Goal: Information Seeking & Learning: Learn about a topic

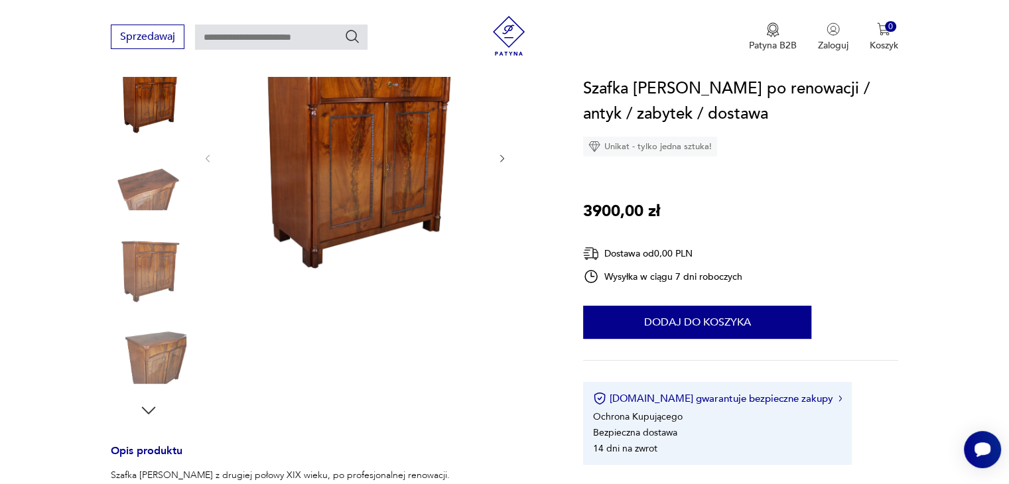
scroll to position [186, 0]
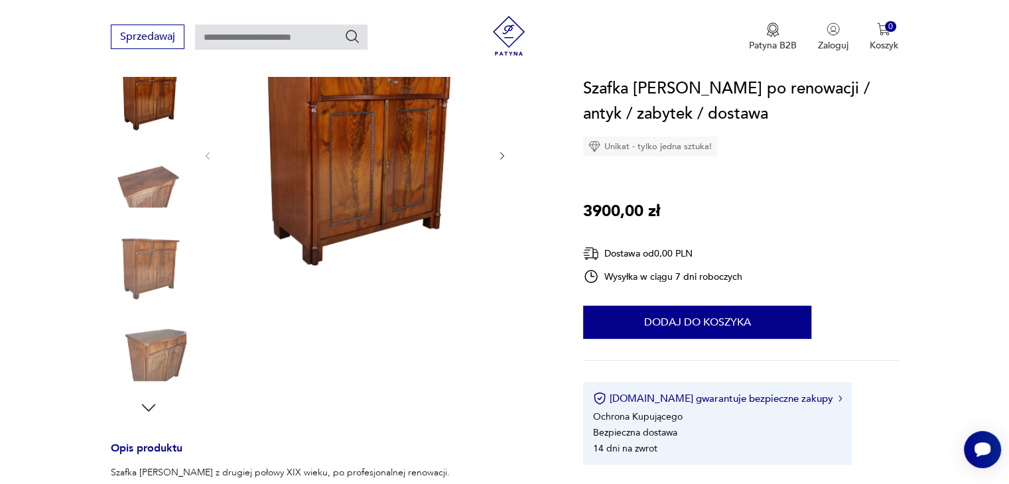
click at [135, 409] on div at bounding box center [149, 225] width 76 height 385
click at [151, 406] on icon "button" at bounding box center [149, 408] width 20 height 20
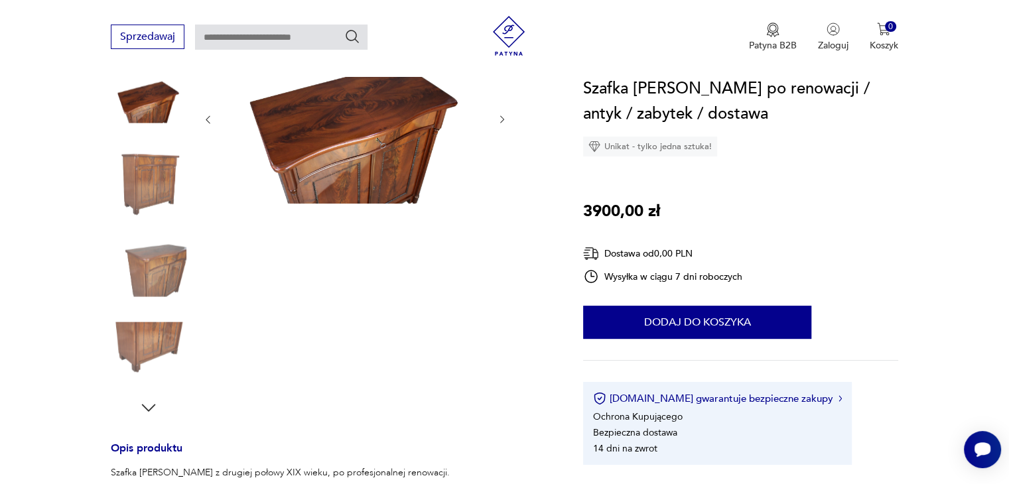
click at [151, 406] on icon "button" at bounding box center [149, 408] width 20 height 20
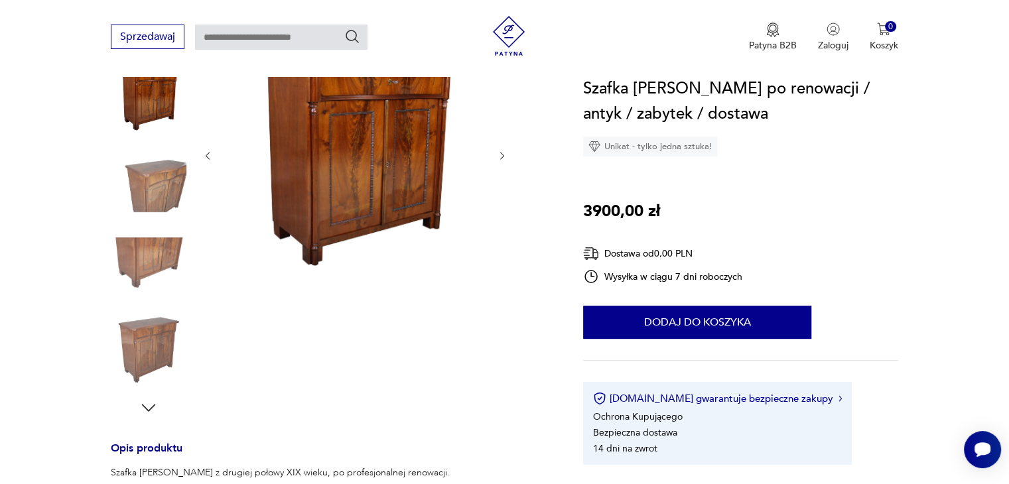
click at [151, 406] on icon "button" at bounding box center [149, 408] width 20 height 20
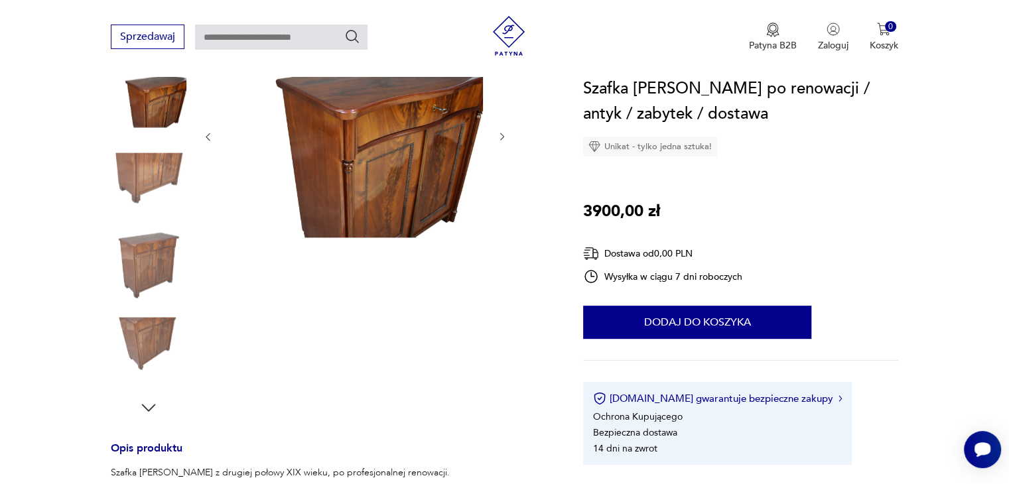
click at [151, 406] on icon "button" at bounding box center [149, 408] width 20 height 20
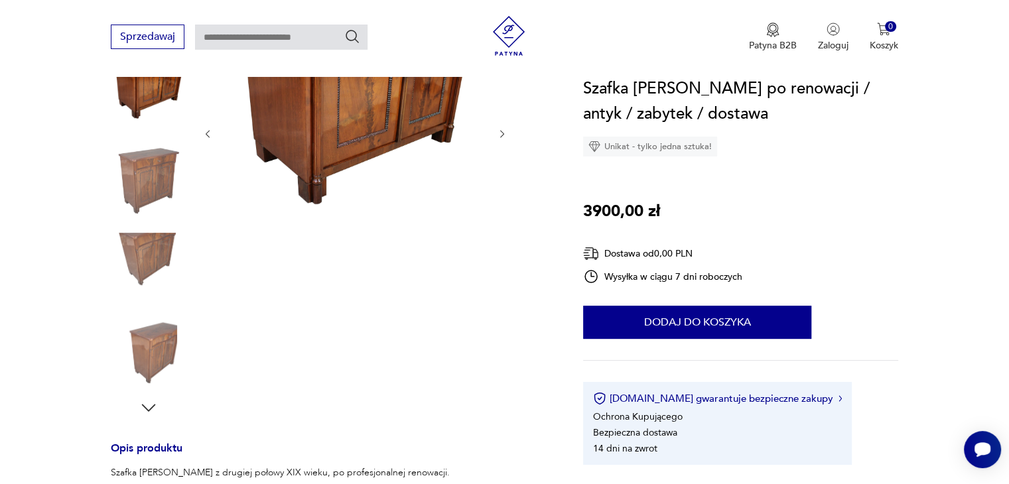
click at [151, 406] on icon "button" at bounding box center [149, 408] width 20 height 20
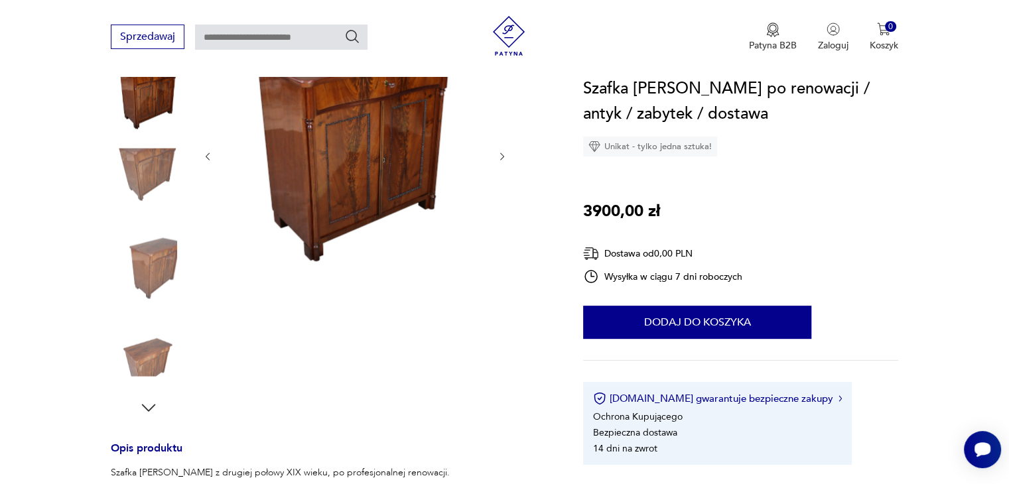
click at [151, 406] on icon "button" at bounding box center [149, 408] width 20 height 20
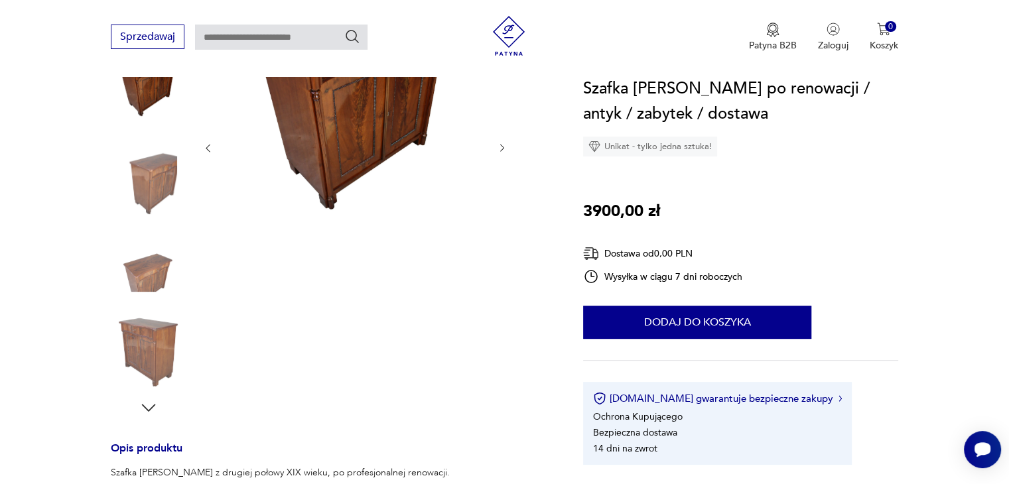
click at [151, 406] on icon "button" at bounding box center [149, 408] width 20 height 20
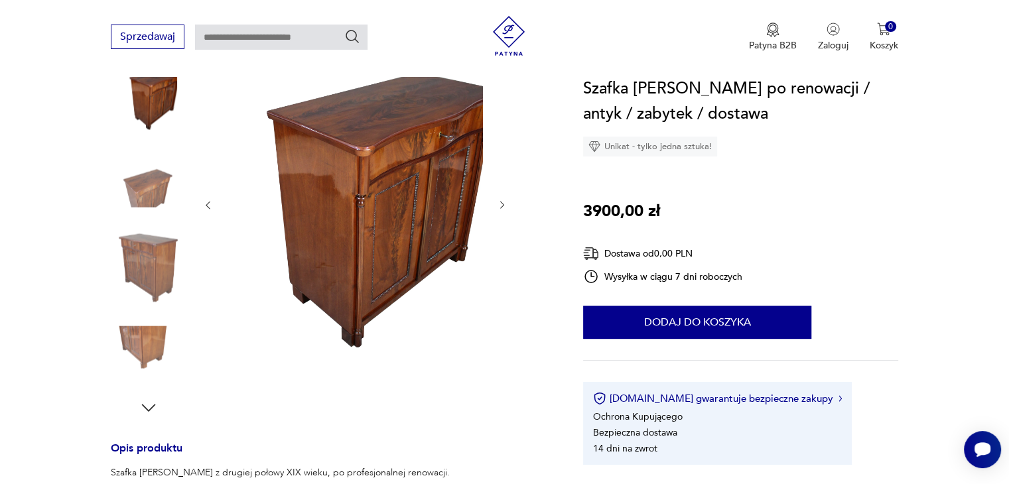
click at [151, 406] on icon "button" at bounding box center [149, 408] width 20 height 20
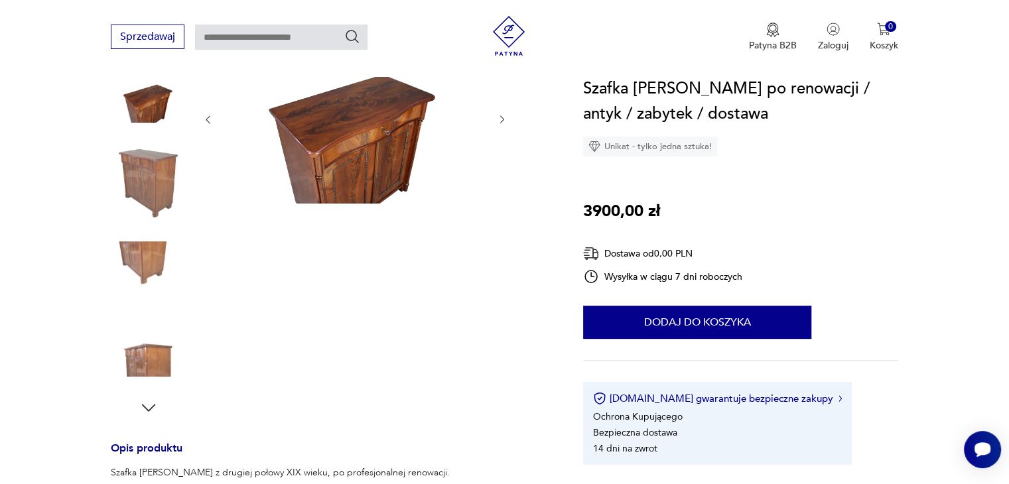
click at [151, 406] on icon "button" at bounding box center [149, 408] width 20 height 20
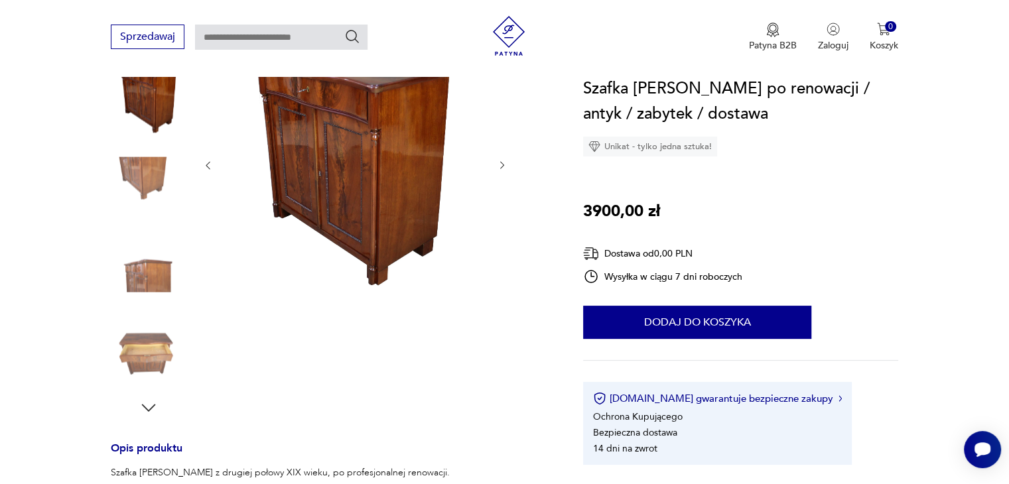
click at [151, 406] on icon "button" at bounding box center [149, 408] width 20 height 20
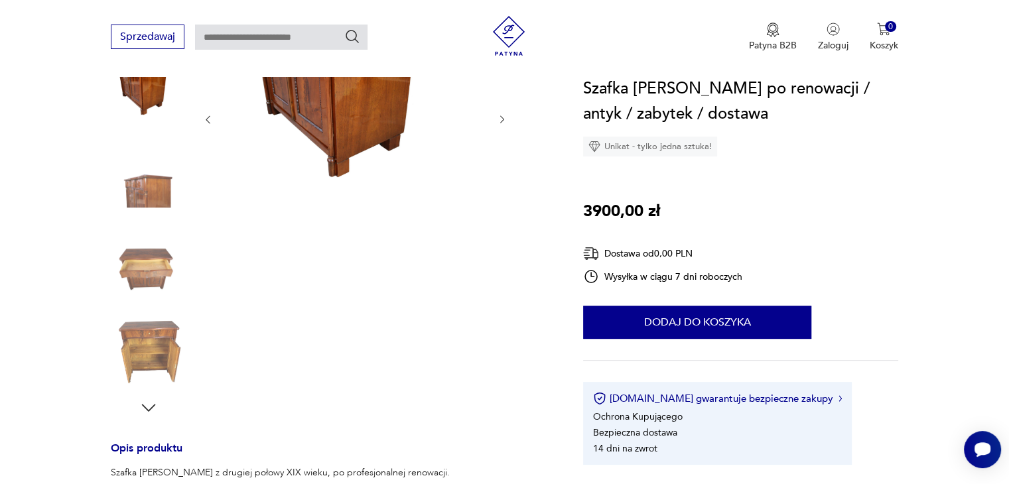
click at [151, 406] on icon "button" at bounding box center [149, 408] width 20 height 20
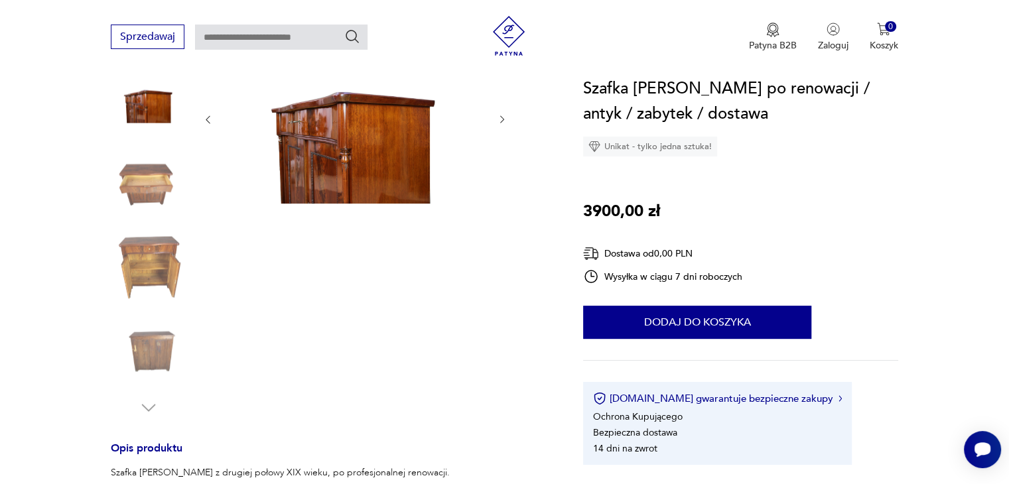
click at [166, 265] on img at bounding box center [149, 267] width 76 height 76
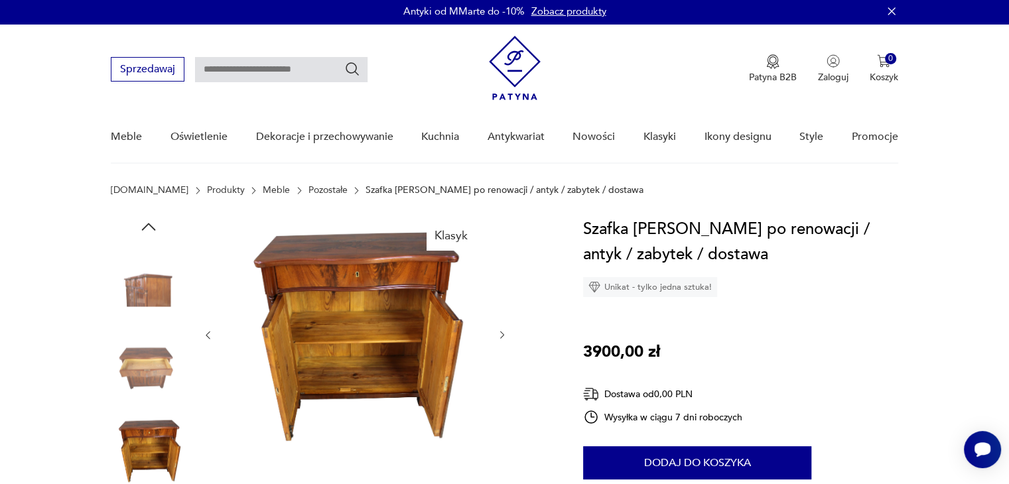
scroll to position [0, 0]
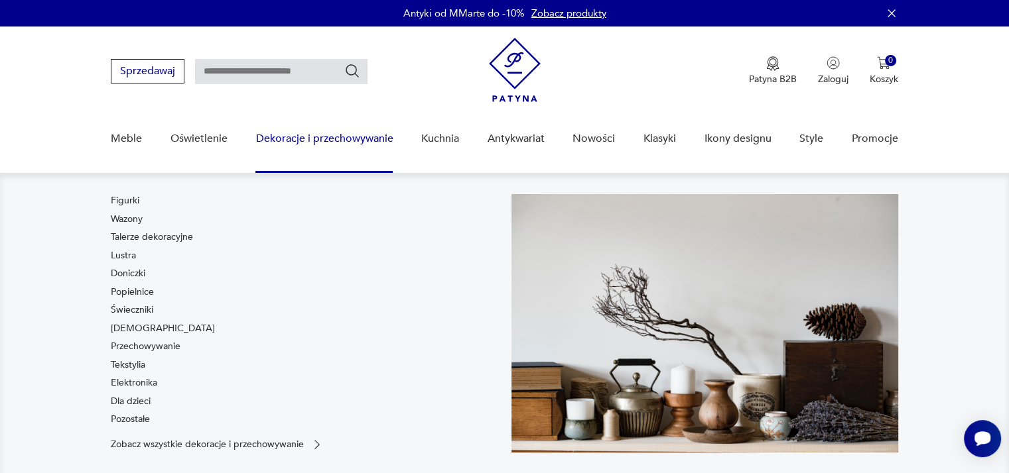
click at [374, 324] on div "Figurki Wazony Talerze dekoracyjne Lustra Doniczki Popielnice Świeczniki [DEMOG…" at bounding box center [304, 312] width 387 height 237
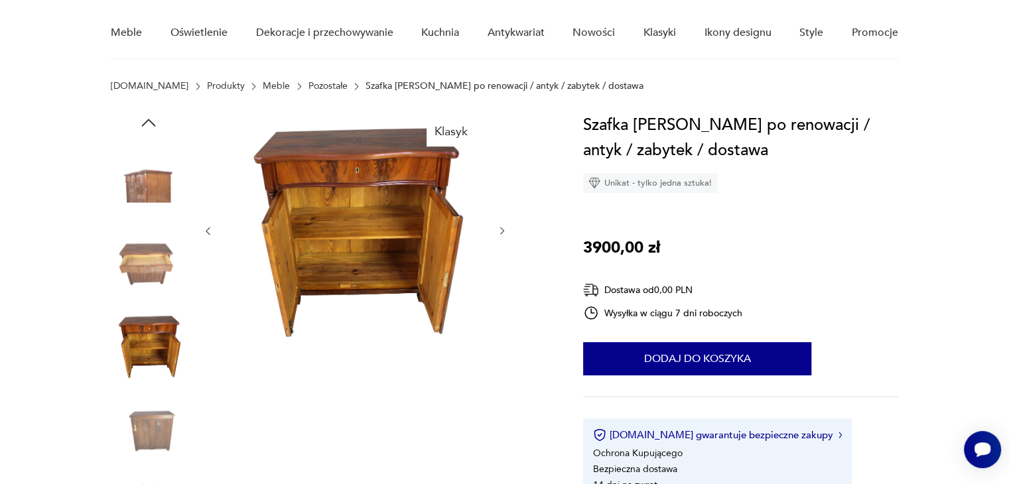
scroll to position [133, 0]
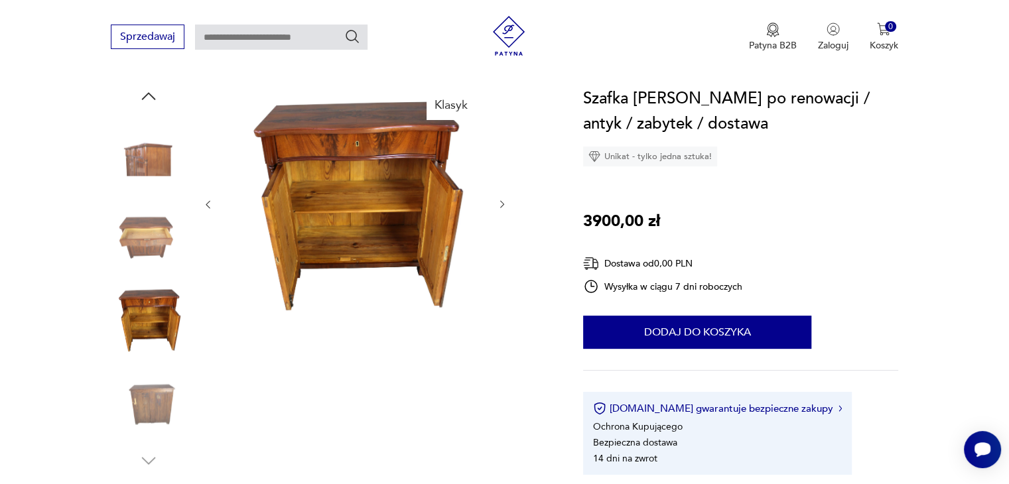
click at [141, 416] on img at bounding box center [149, 405] width 76 height 76
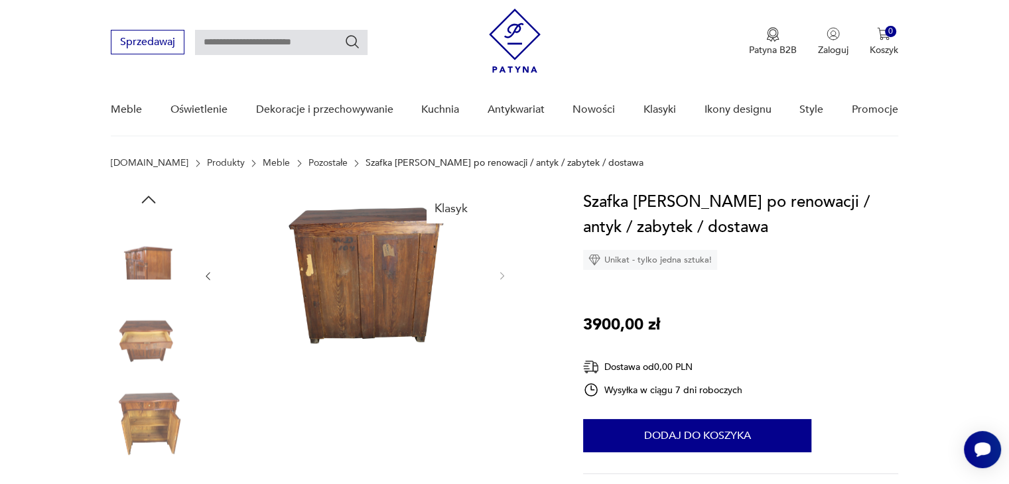
scroll to position [0, 0]
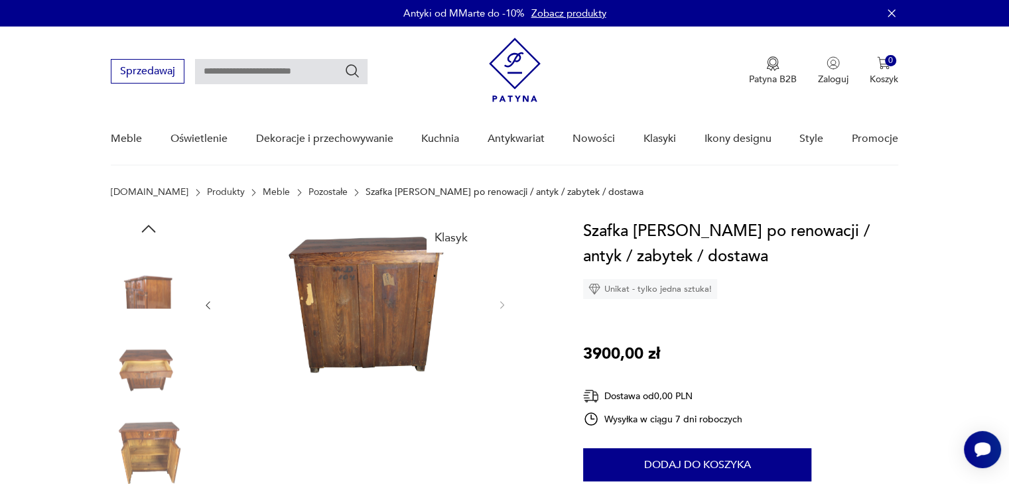
click at [147, 287] on img at bounding box center [149, 283] width 76 height 76
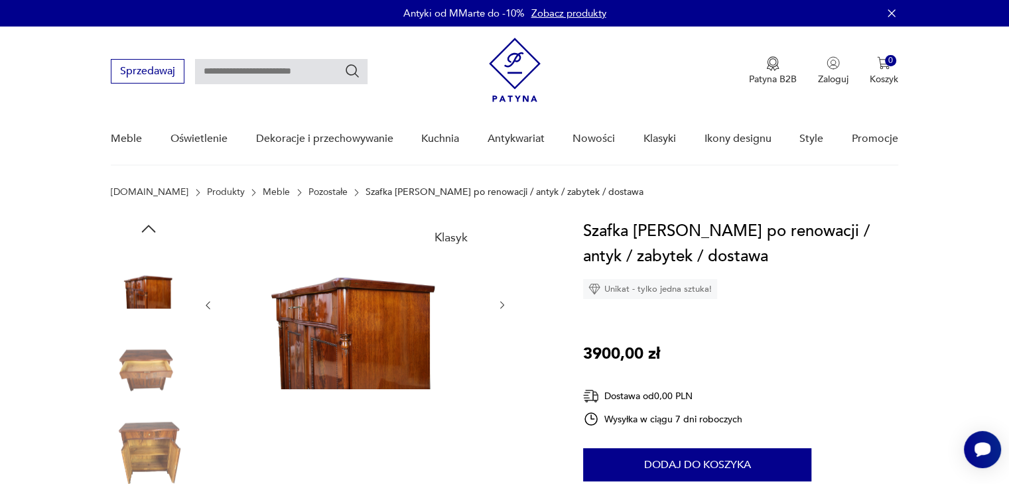
click at [208, 302] on icon "button" at bounding box center [207, 305] width 11 height 11
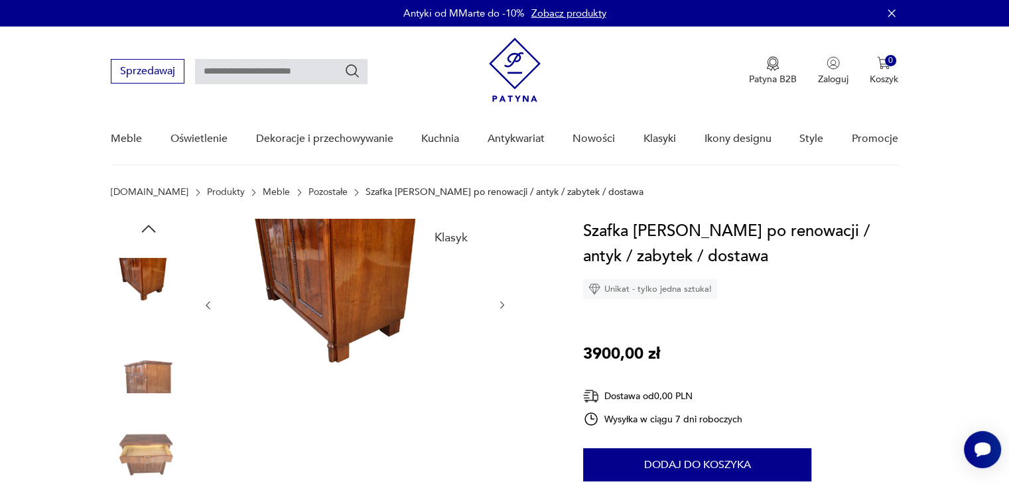
click at [146, 232] on icon "button" at bounding box center [149, 229] width 20 height 20
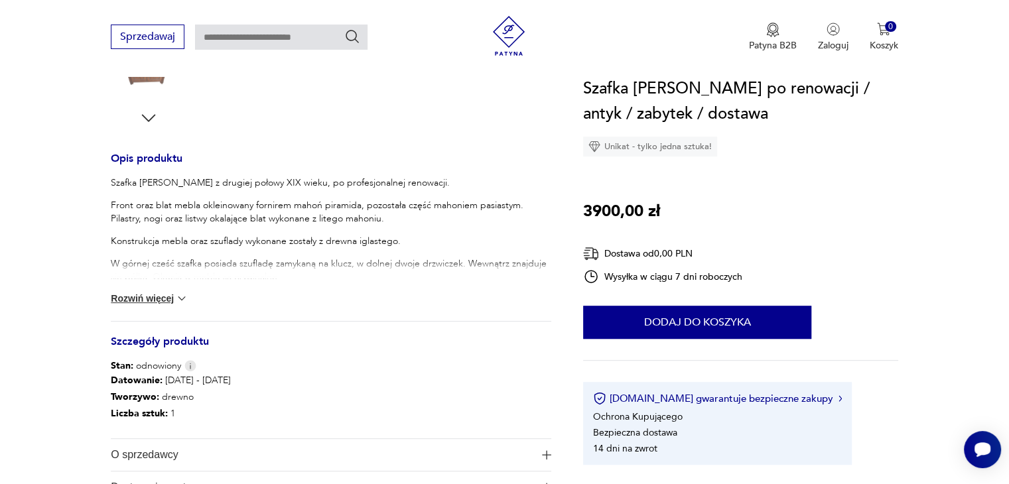
scroll to position [477, 0]
click at [138, 302] on div "Szafka [PERSON_NAME] z drugiej połowy XIX wieku, po profesjonalnej renowacji. F…" at bounding box center [331, 246] width 440 height 145
click at [139, 294] on button "Rozwiń więcej" at bounding box center [149, 296] width 77 height 13
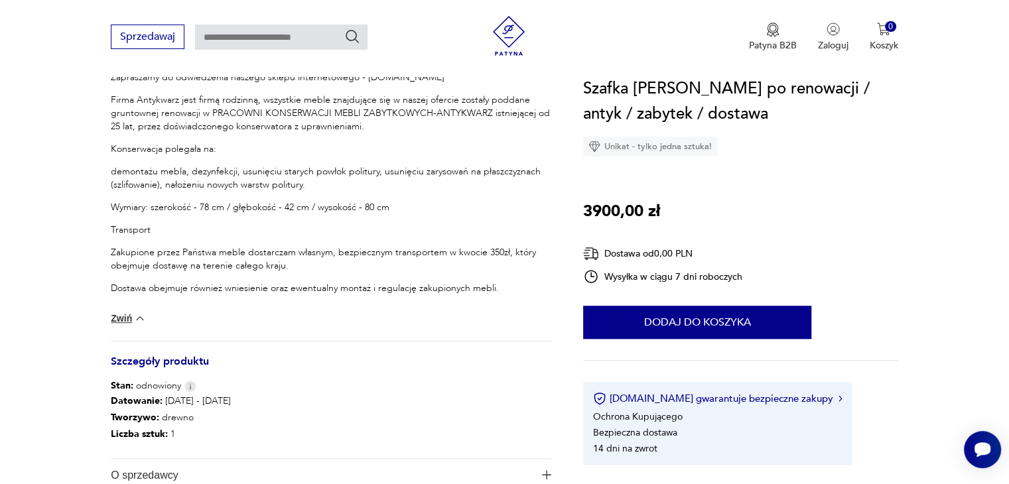
scroll to position [782, 0]
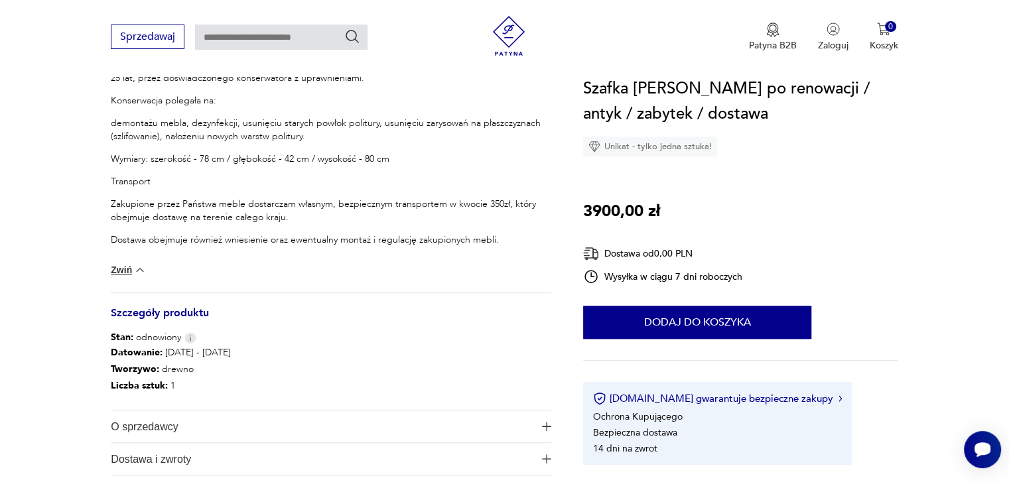
click at [134, 269] on img at bounding box center [139, 269] width 13 height 13
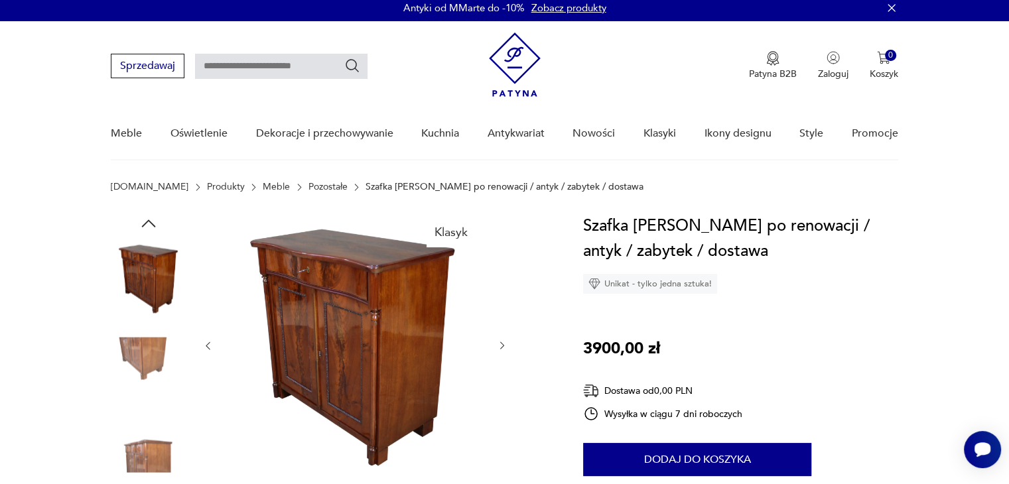
scroll to position [0, 0]
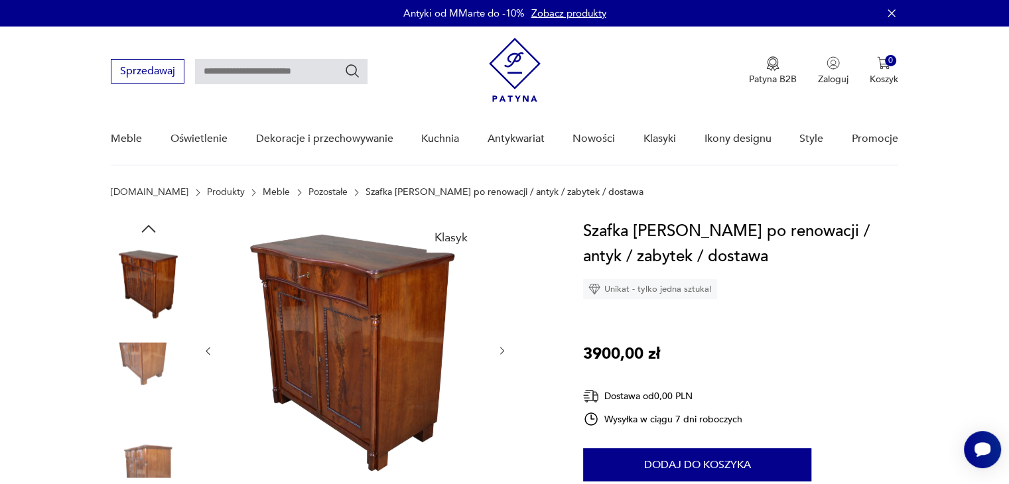
click at [149, 229] on icon "button" at bounding box center [149, 229] width 20 height 20
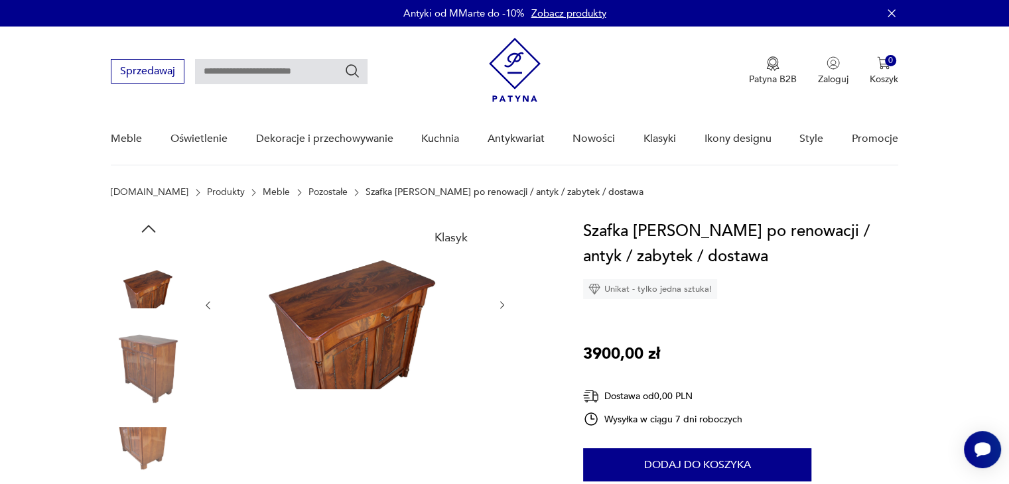
click at [149, 358] on img at bounding box center [149, 368] width 76 height 76
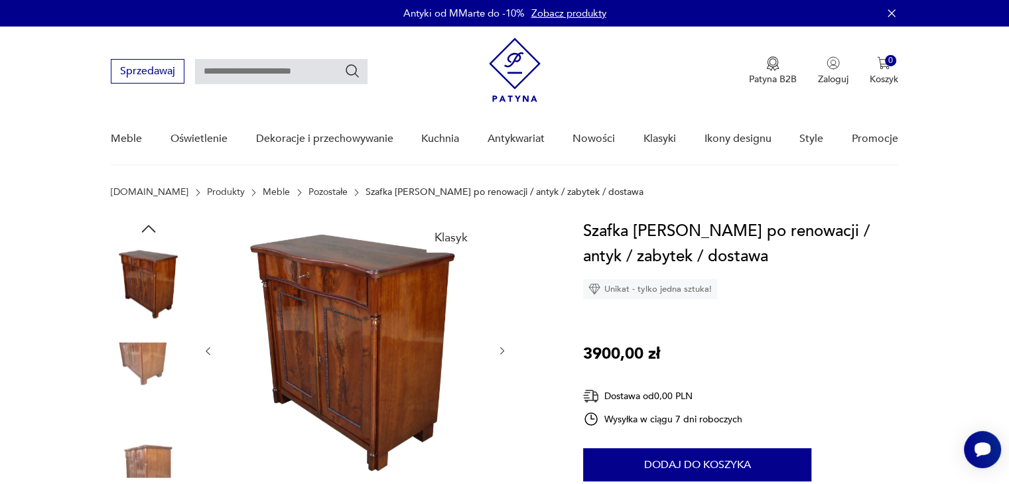
click at [147, 461] on img at bounding box center [149, 452] width 76 height 76
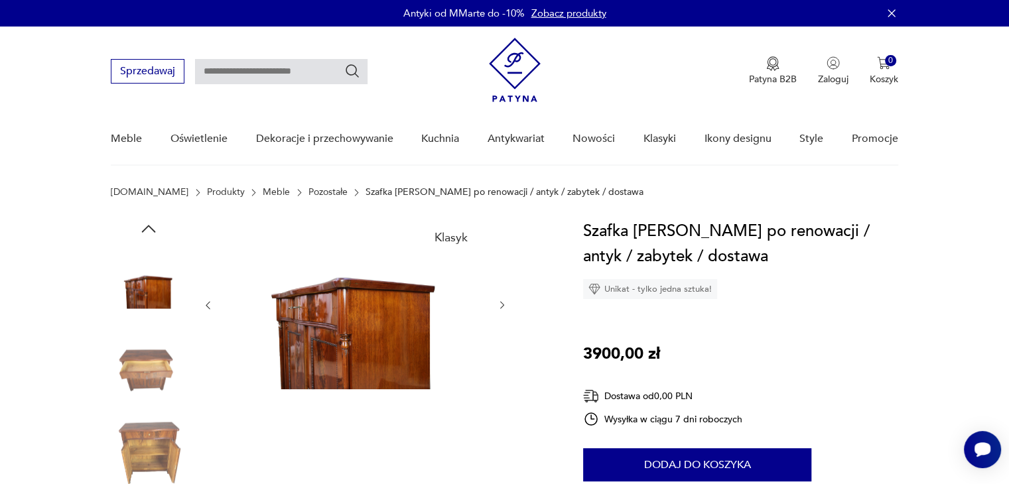
click at [147, 461] on img at bounding box center [149, 452] width 76 height 76
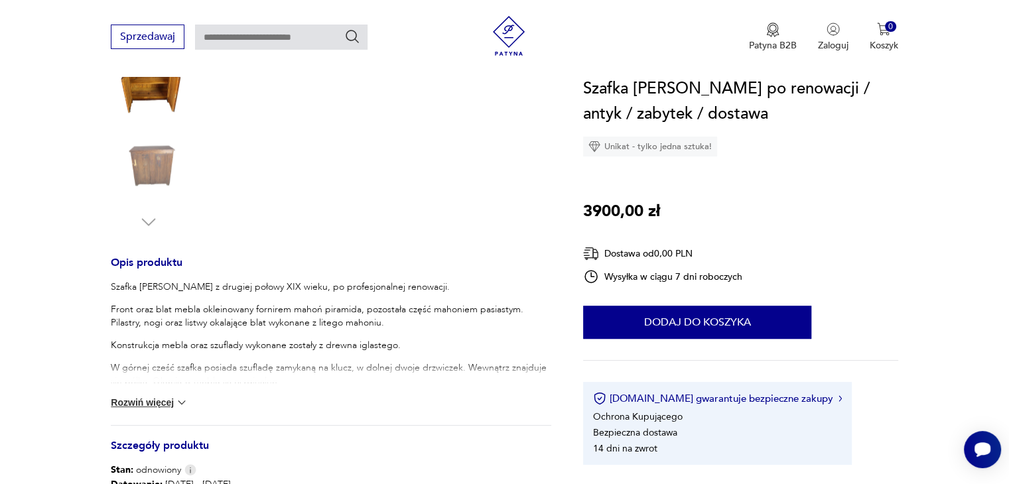
scroll to position [398, 0]
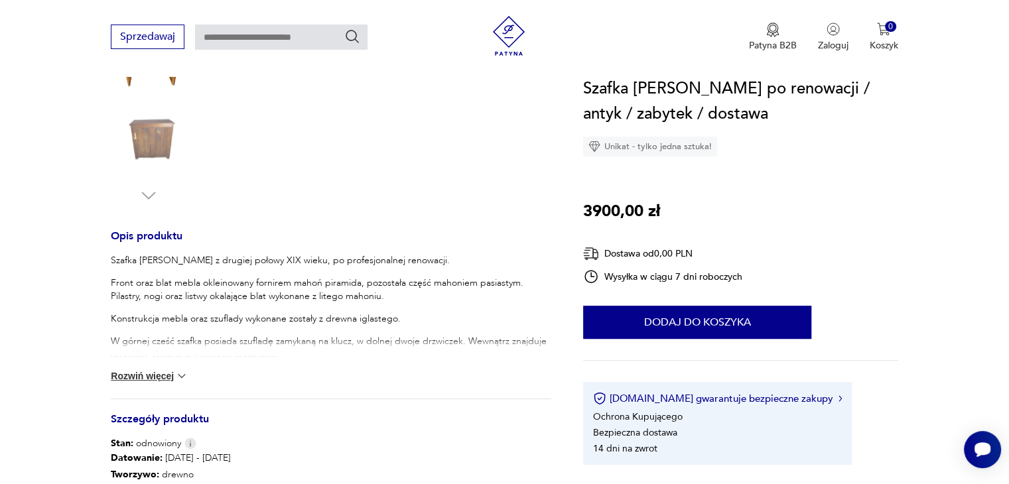
click at [179, 375] on img at bounding box center [181, 375] width 13 height 13
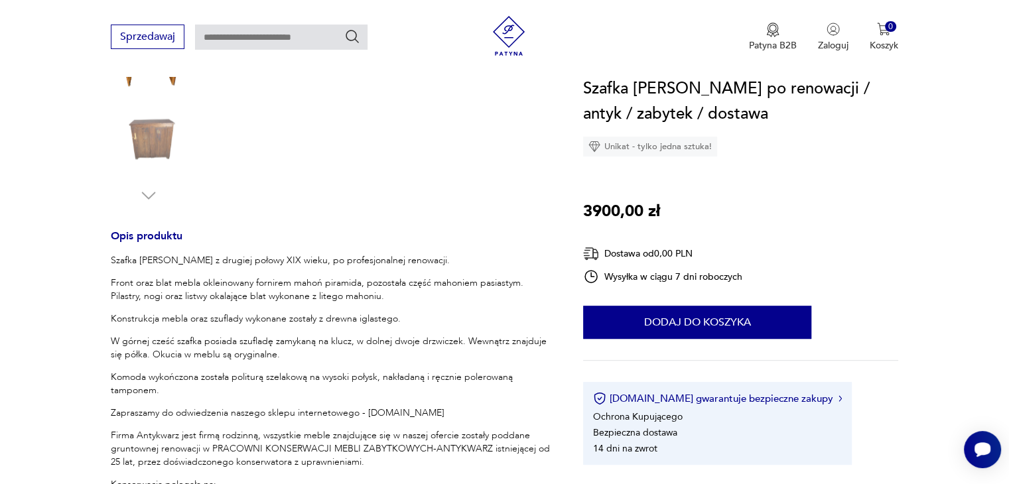
click at [159, 129] on img at bounding box center [149, 139] width 76 height 76
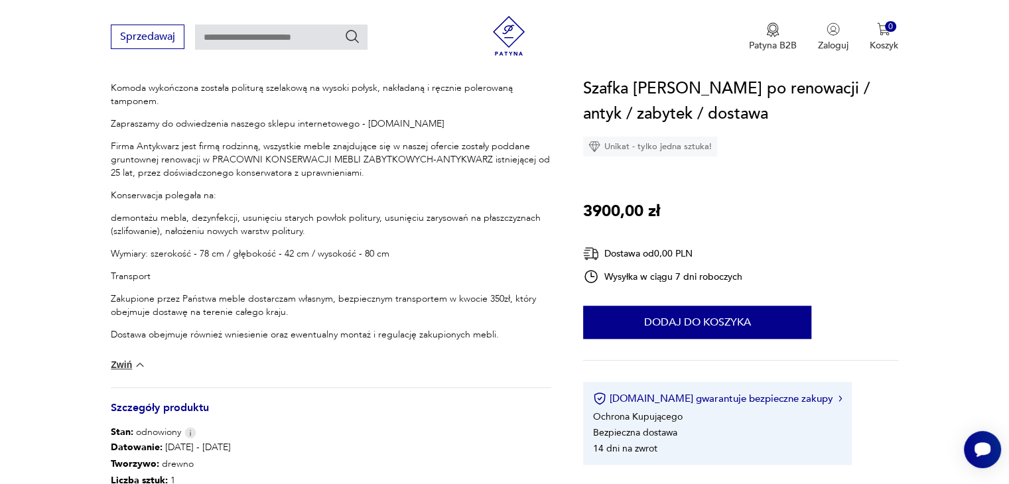
scroll to position [690, 0]
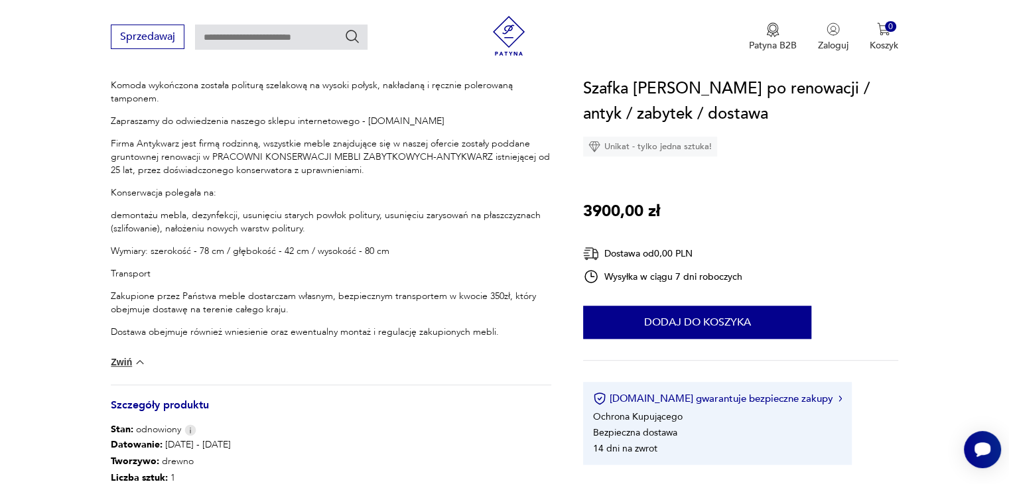
click at [134, 359] on img at bounding box center [139, 361] width 13 height 13
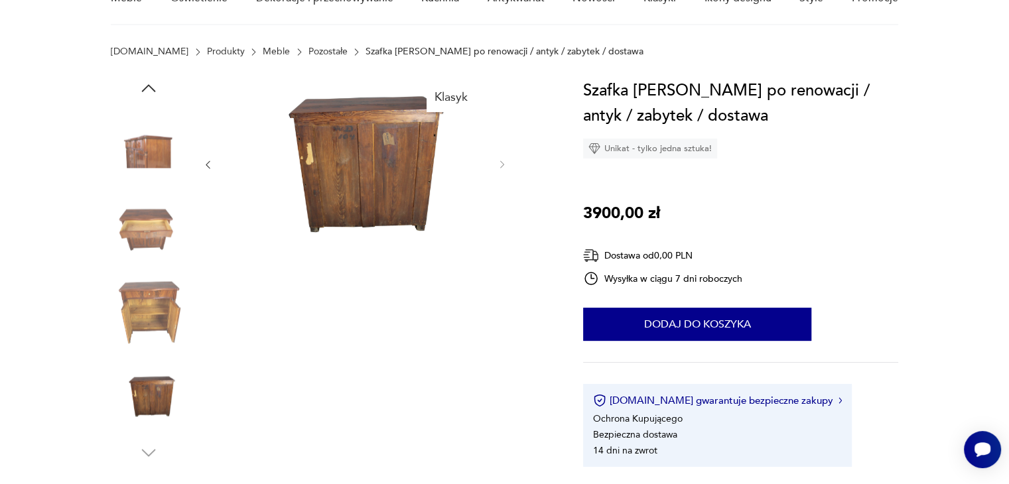
scroll to position [0, 0]
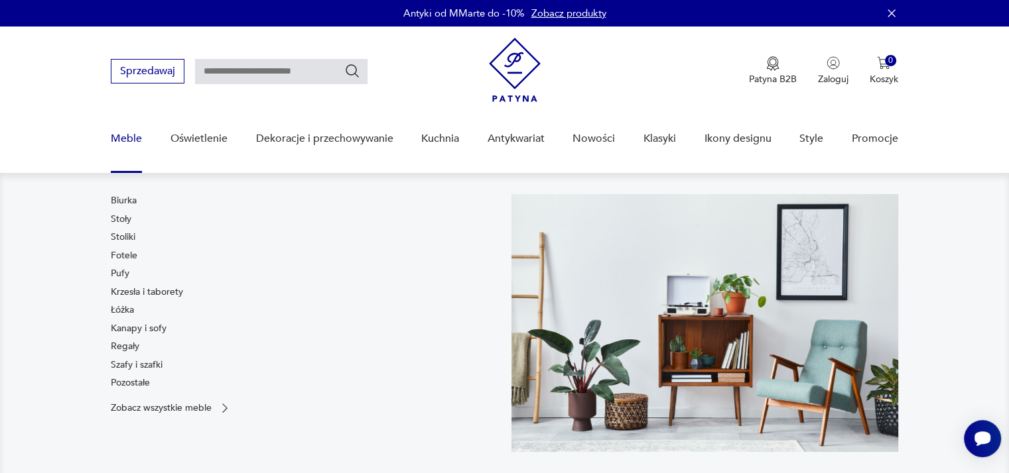
click at [237, 263] on div "Biurka Stoły Stoliki Fotele Pufy Krzesła i taborety Łóżka Kanapy i sofy Regały …" at bounding box center [304, 294] width 387 height 201
